Goal: Use online tool/utility

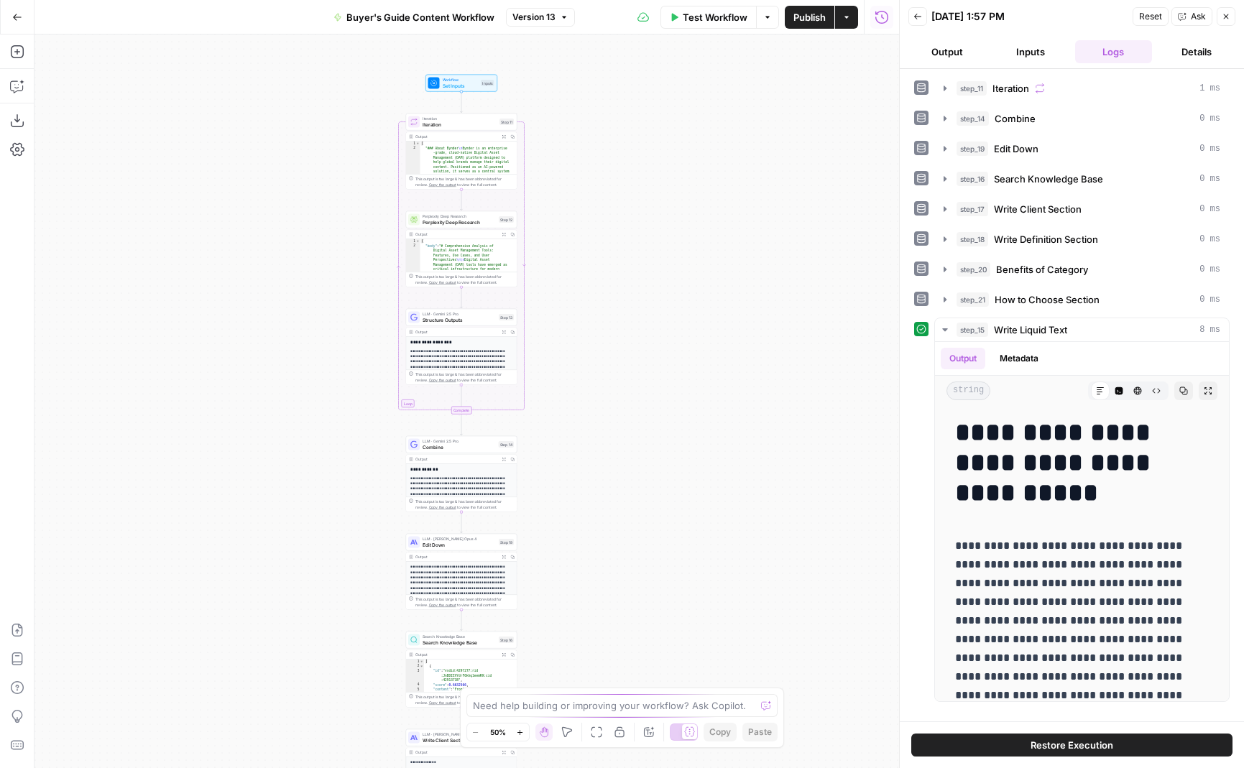
click at [520, 734] on icon "button" at bounding box center [520, 733] width 8 height 8
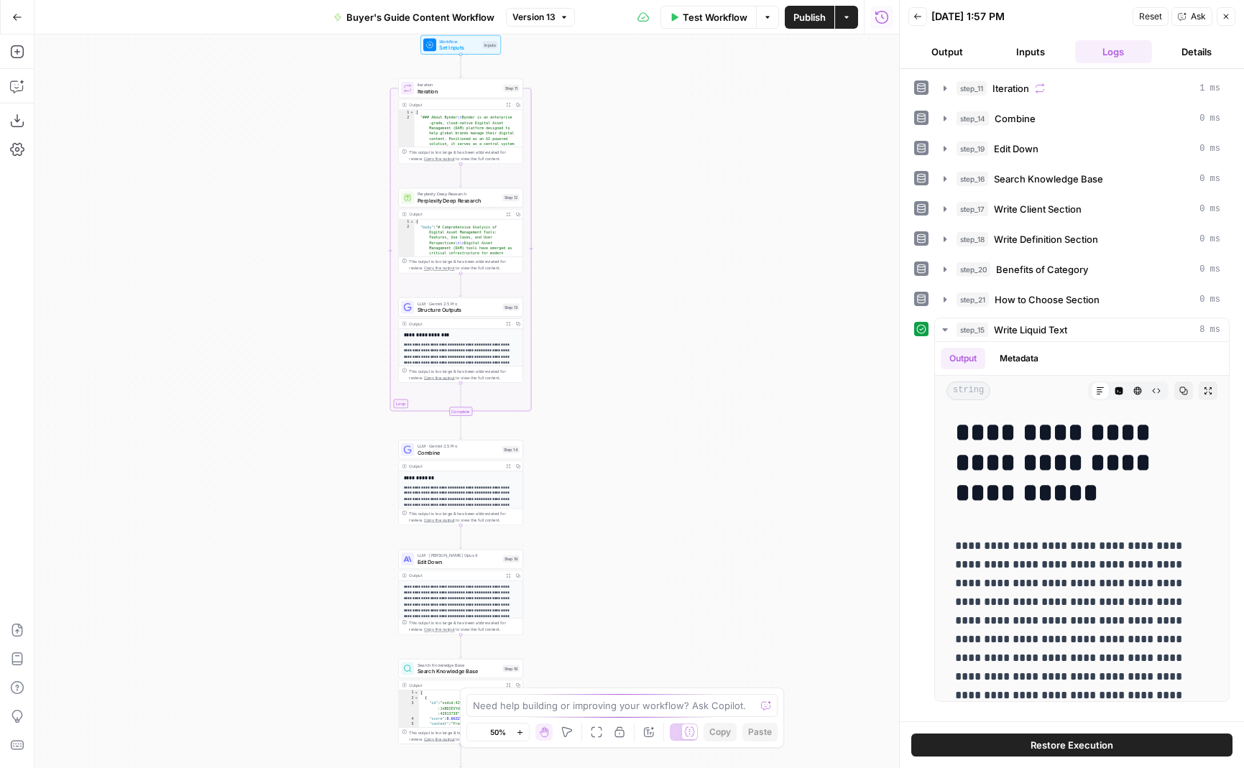
click at [520, 734] on icon "button" at bounding box center [520, 733] width 8 height 8
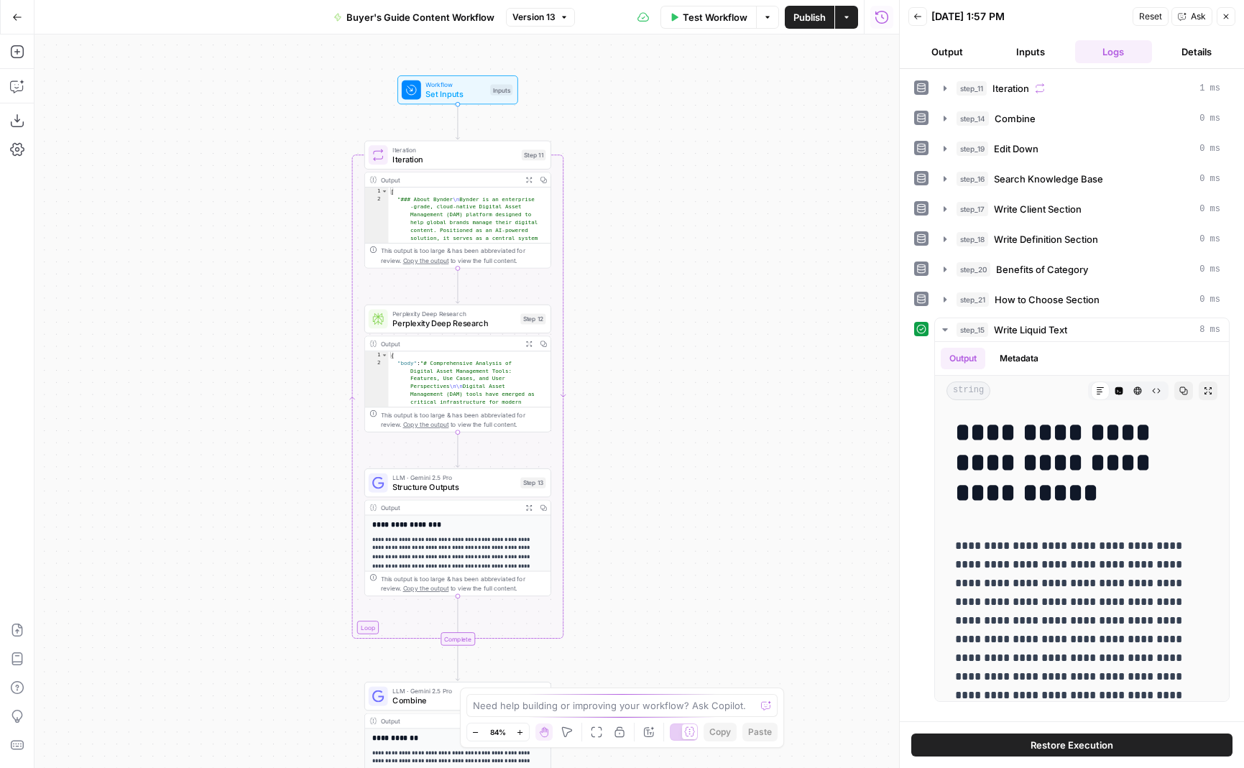
click at [1030, 47] on button "Inputs" at bounding box center [1031, 51] width 78 height 23
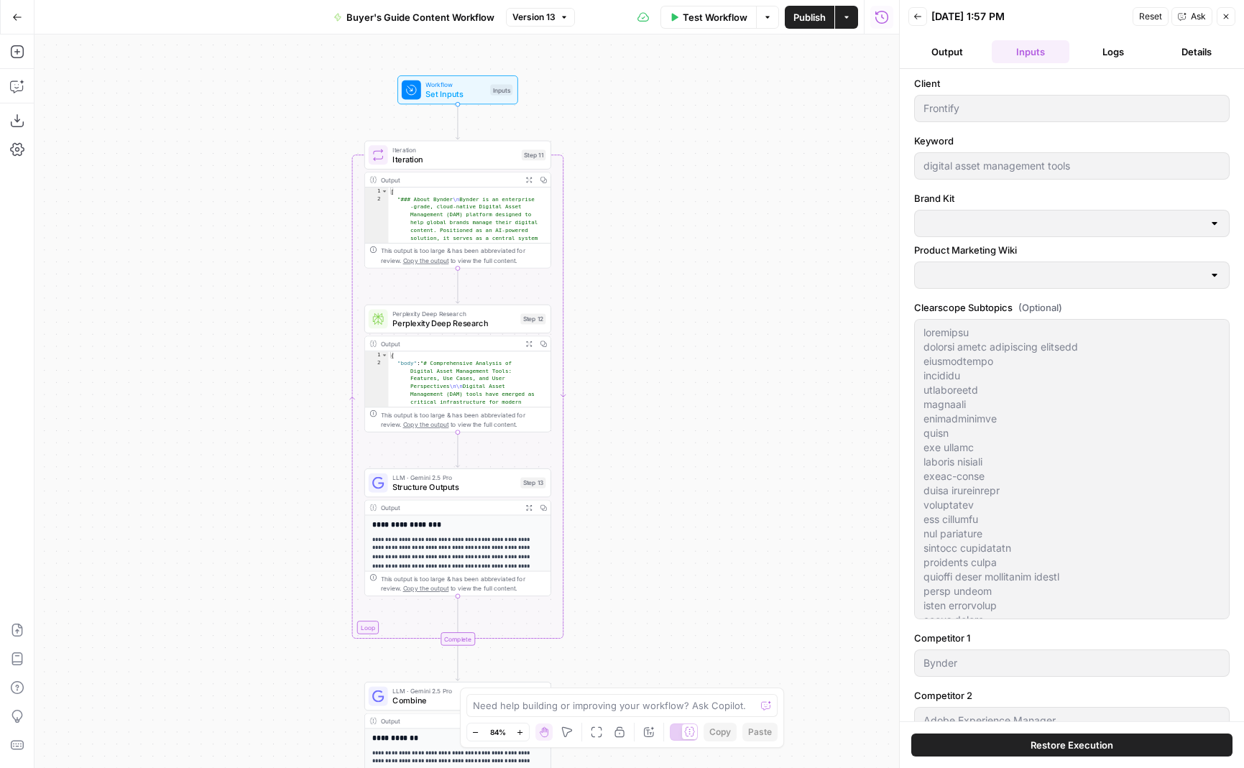
type input "Frontify"
type input "Frontify Product Marketing"
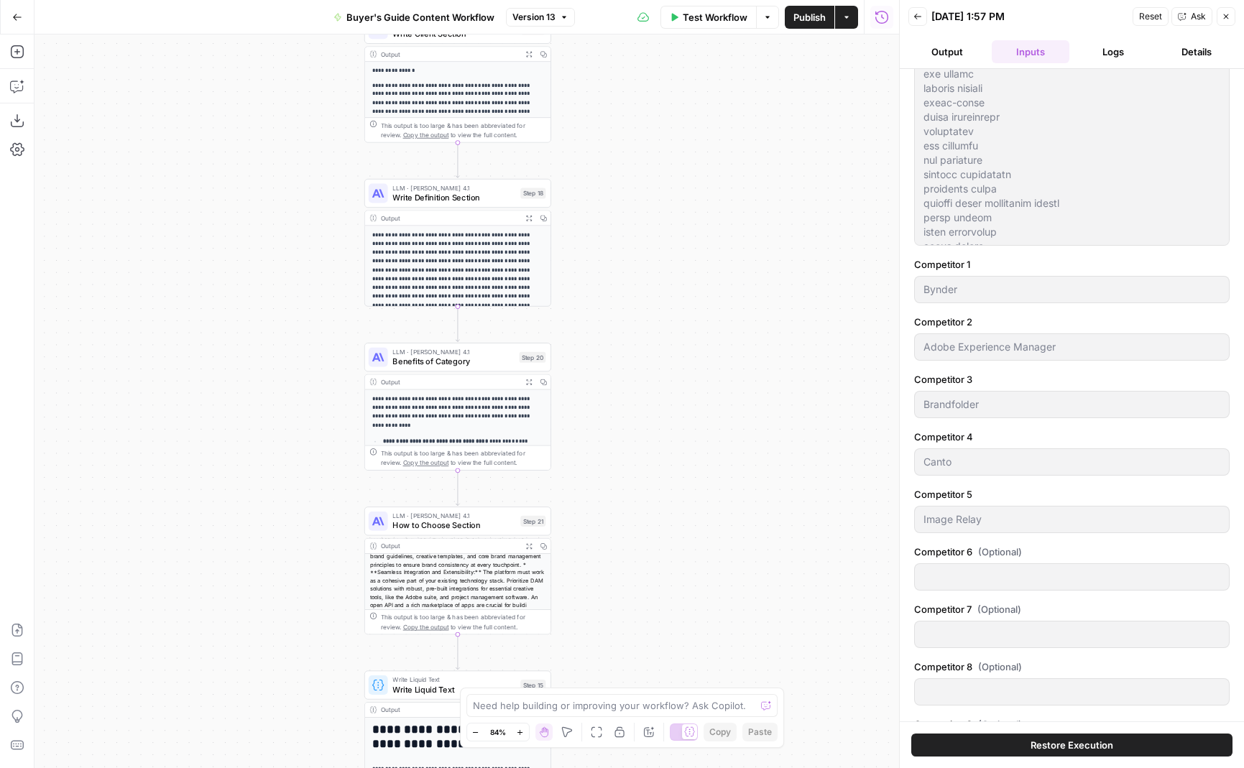
scroll to position [88, 0]
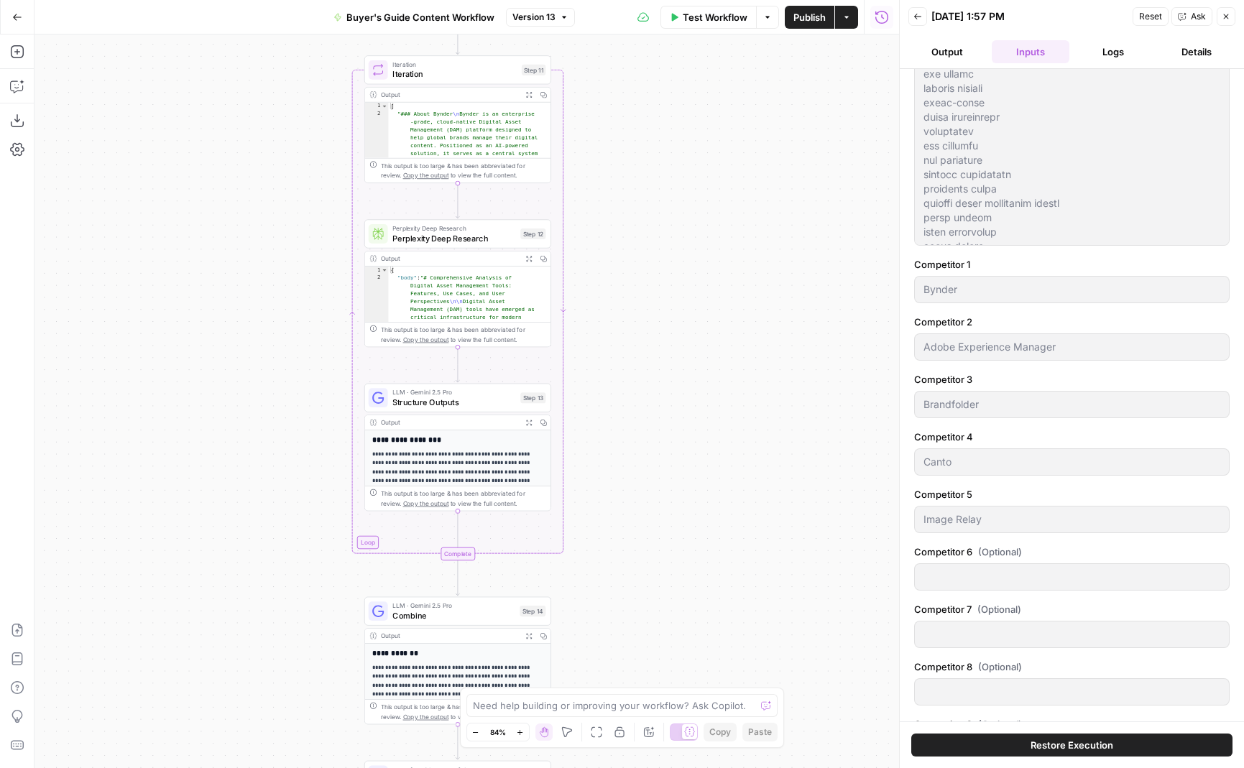
click at [1107, 52] on button "Logs" at bounding box center [1114, 51] width 78 height 23
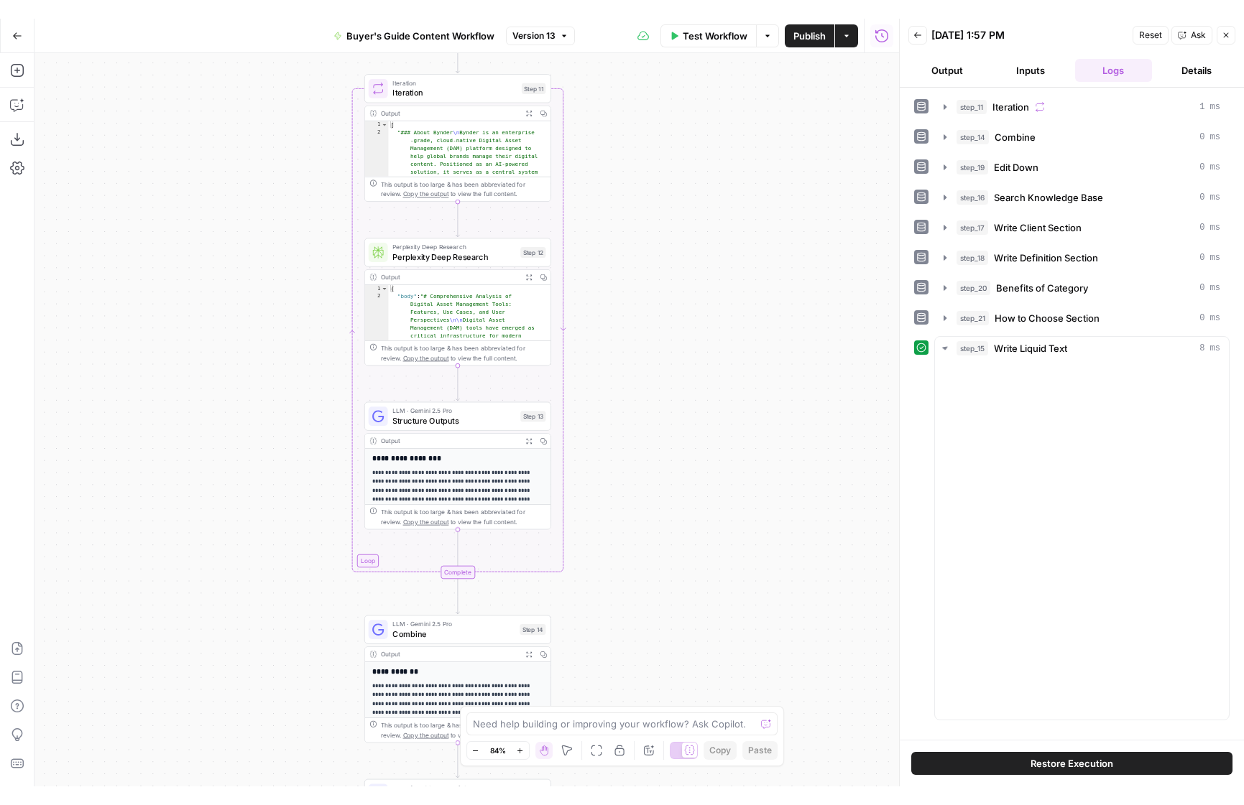
scroll to position [0, 0]
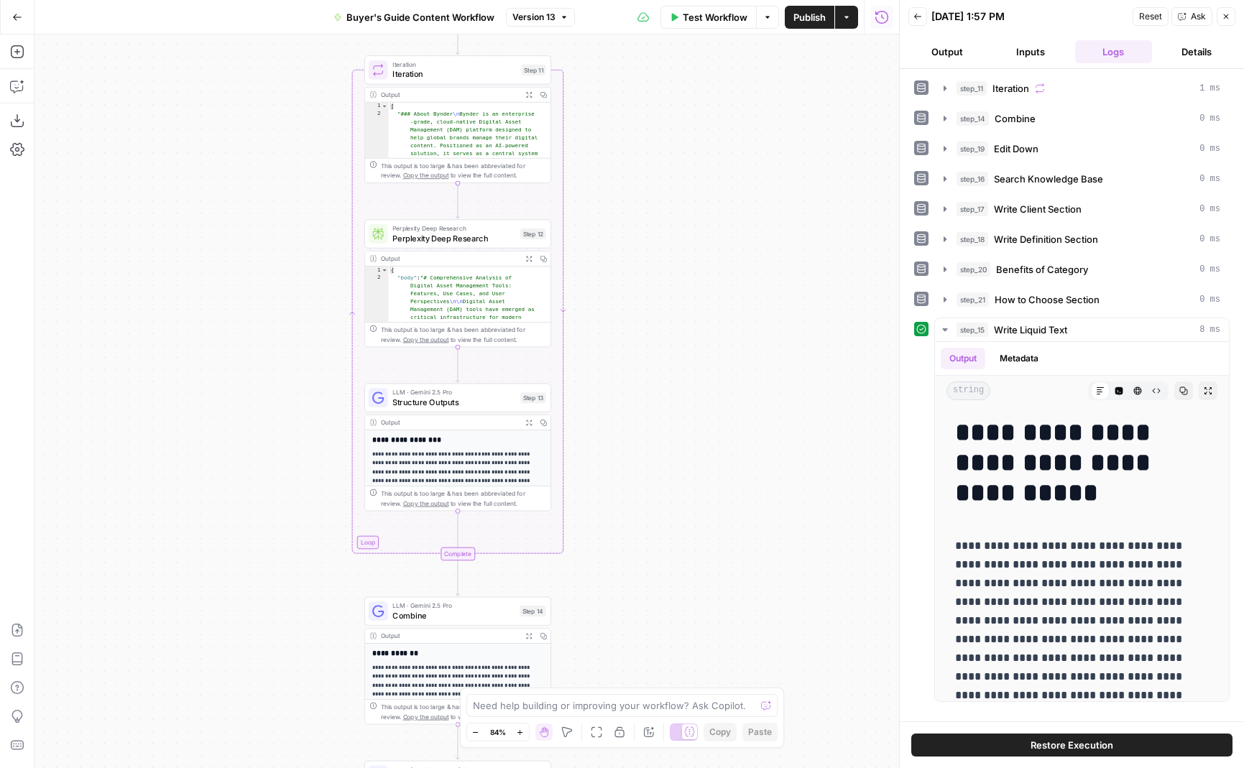
click at [1185, 53] on button "Details" at bounding box center [1197, 51] width 78 height 23
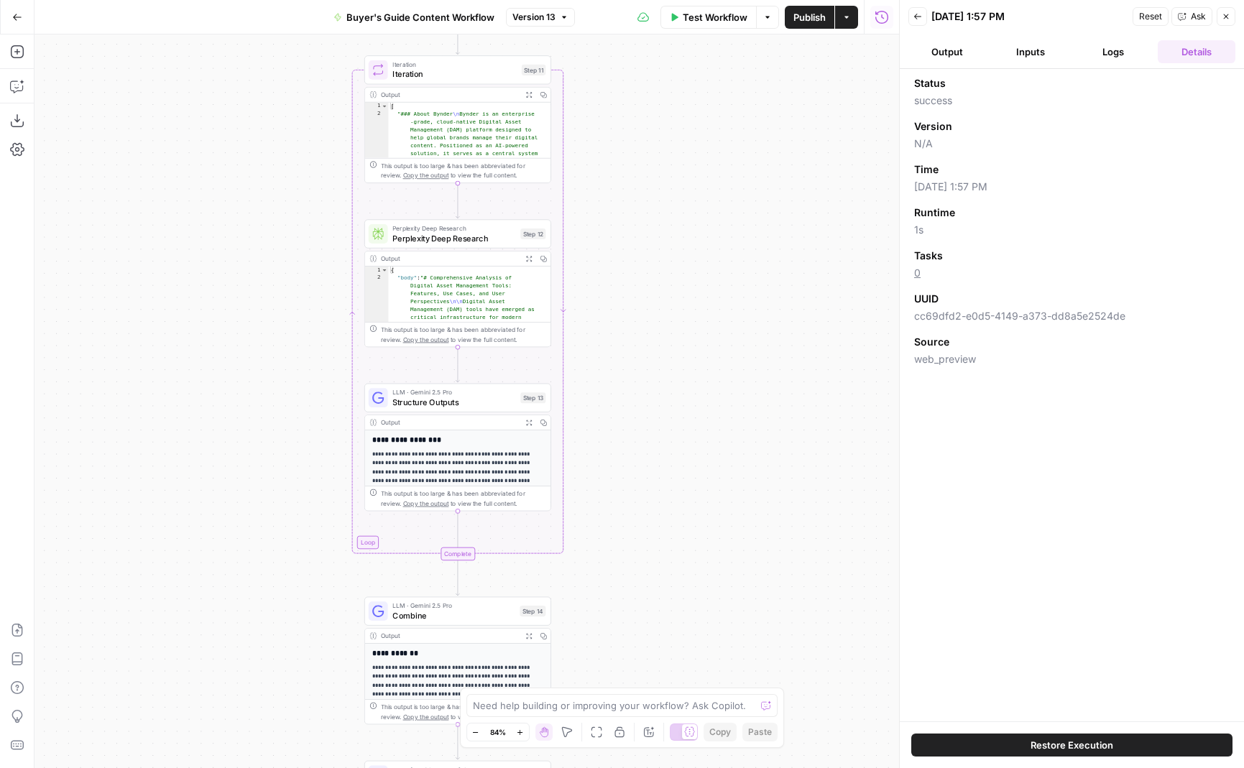
click at [1109, 40] on button "Logs" at bounding box center [1114, 51] width 78 height 23
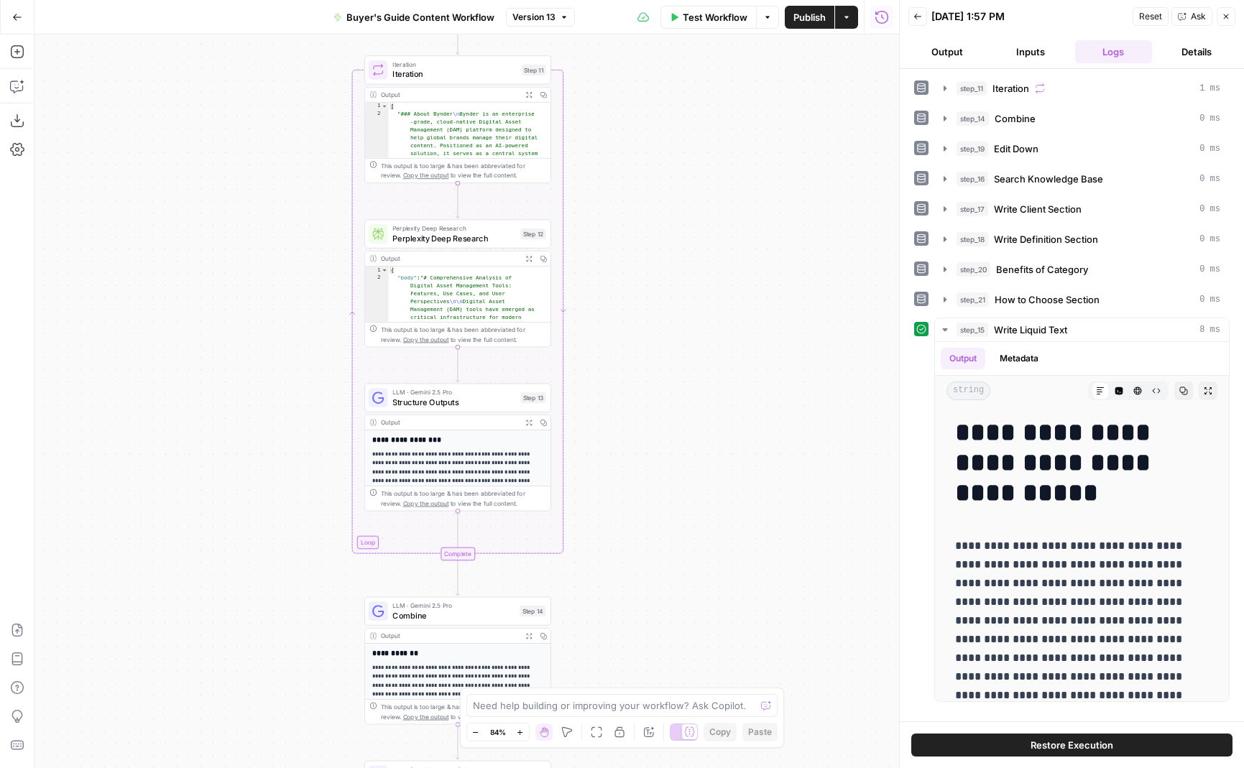
click at [964, 55] on button "Output" at bounding box center [947, 51] width 78 height 23
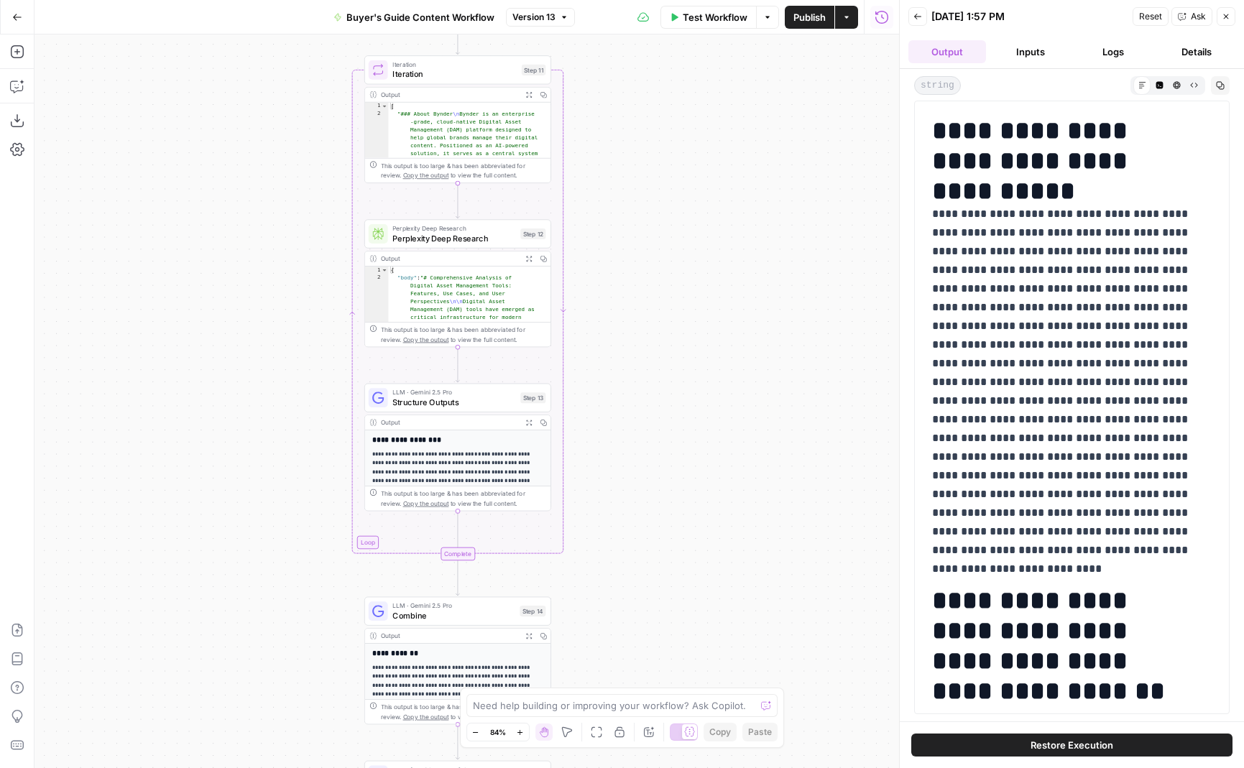
click at [1007, 50] on button "Inputs" at bounding box center [1031, 51] width 78 height 23
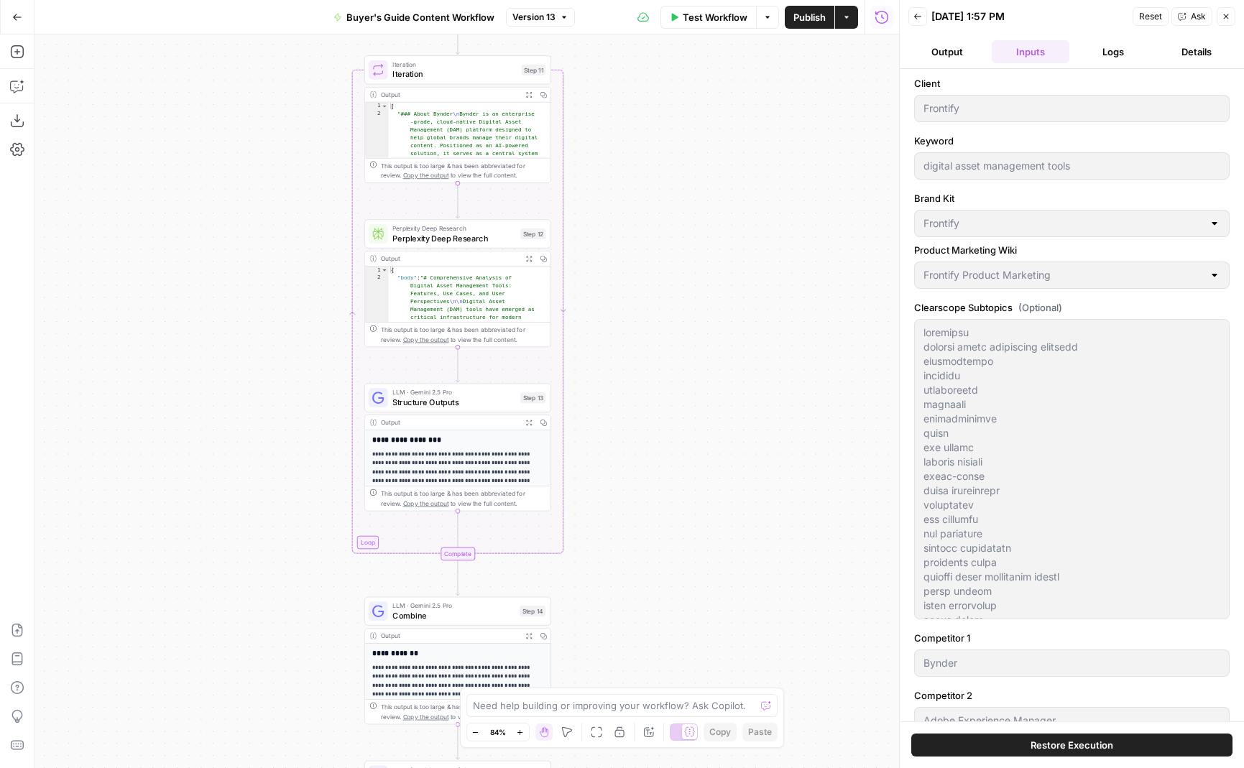
click at [1106, 47] on button "Logs" at bounding box center [1114, 51] width 78 height 23
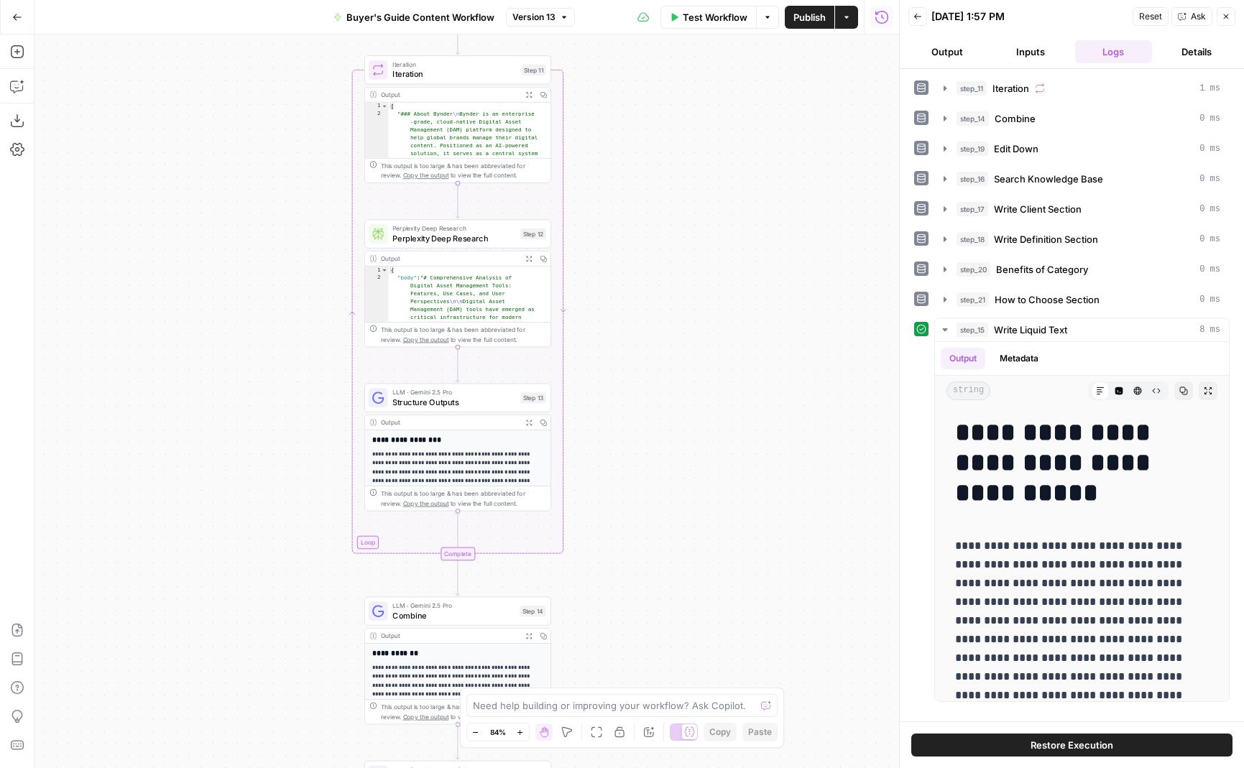
click at [1191, 51] on button "Details" at bounding box center [1197, 51] width 78 height 23
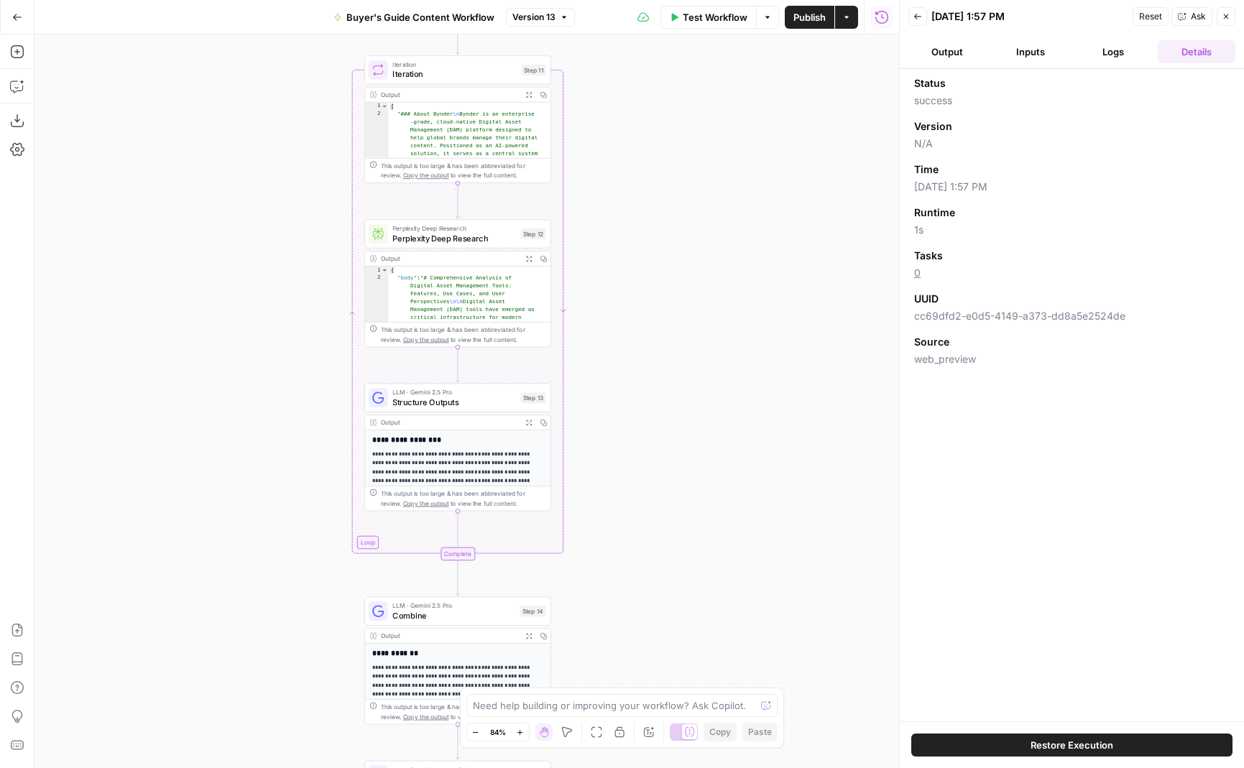
click at [1132, 41] on button "Logs" at bounding box center [1114, 51] width 78 height 23
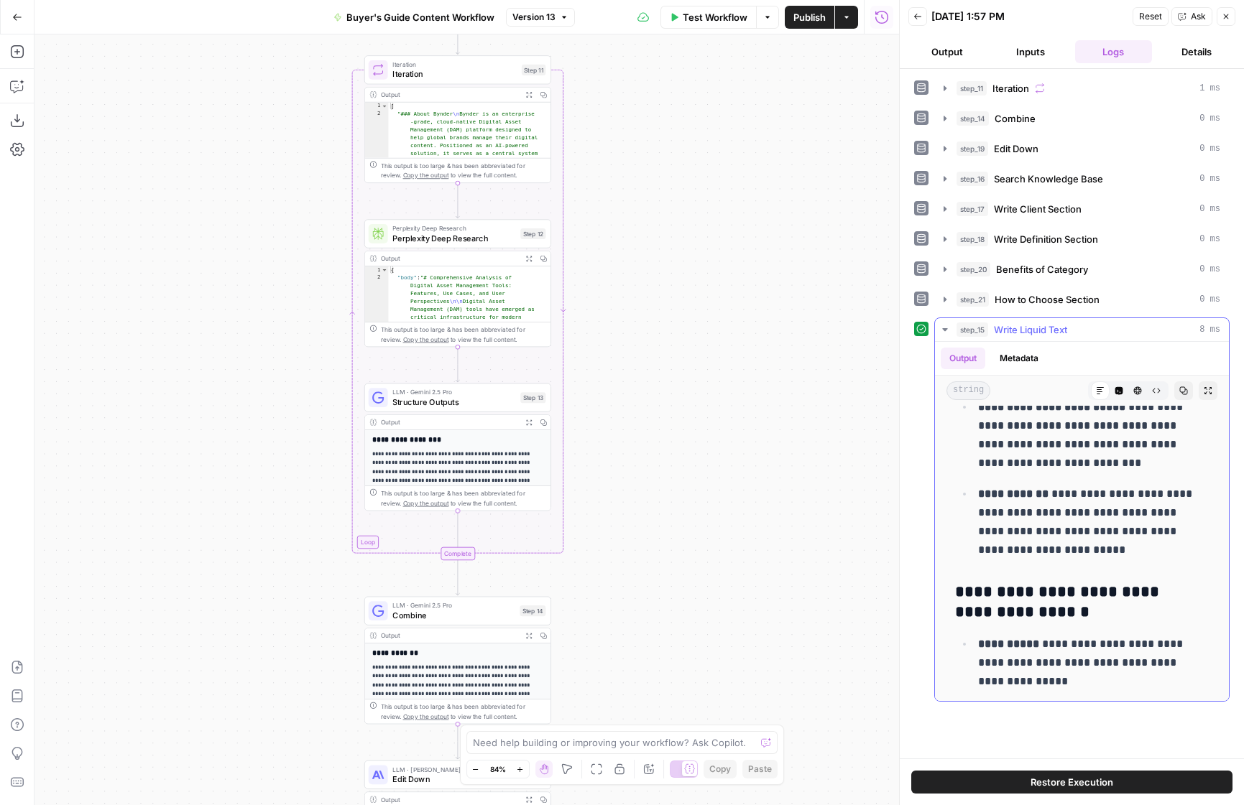
scroll to position [6681, 0]
